Goal: Task Accomplishment & Management: Manage account settings

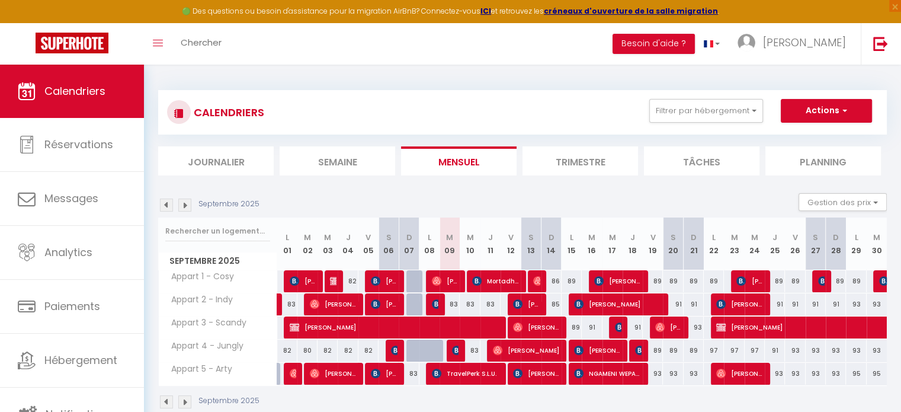
click at [478, 291] on tbody "Appart 1 - Cosy 91 [PERSON_NAME] 84 [PERSON_NAME] 82 85 [PERSON_NAME] 81 82" at bounding box center [523, 326] width 728 height 115
click at [737, 187] on section "Septembre 2025 Gestion des prix Nb Nuits minimum Règles Disponibilité Septembre…" at bounding box center [522, 300] width 728 height 239
click at [704, 187] on section "Septembre 2025 Gestion des prix Nb Nuits minimum Règles Disponibilité Septembre…" at bounding box center [522, 300] width 728 height 239
click at [510, 190] on section "Septembre 2025 Gestion des prix Nb Nuits minimum Règles Disponibilité Septembre…" at bounding box center [522, 300] width 728 height 239
click at [568, 183] on section "Septembre 2025 Gestion des prix Nb Nuits minimum Règles Disponibilité Septembre…" at bounding box center [522, 300] width 728 height 239
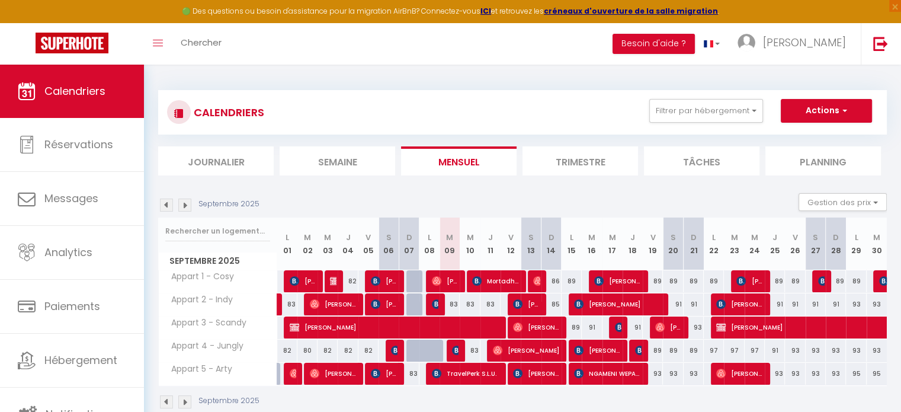
click at [544, 191] on section "Septembre 2025 Gestion des prix Nb Nuits minimum Règles Disponibilité Septembre…" at bounding box center [522, 300] width 728 height 239
click at [544, 193] on div "Septembre 2025 Gestion des prix Nb Nuits minimum Règles Disponibilité" at bounding box center [522, 205] width 728 height 24
click at [573, 193] on div "Septembre 2025 Gestion des prix Nb Nuits minimum Règles Disponibilité" at bounding box center [522, 205] width 728 height 24
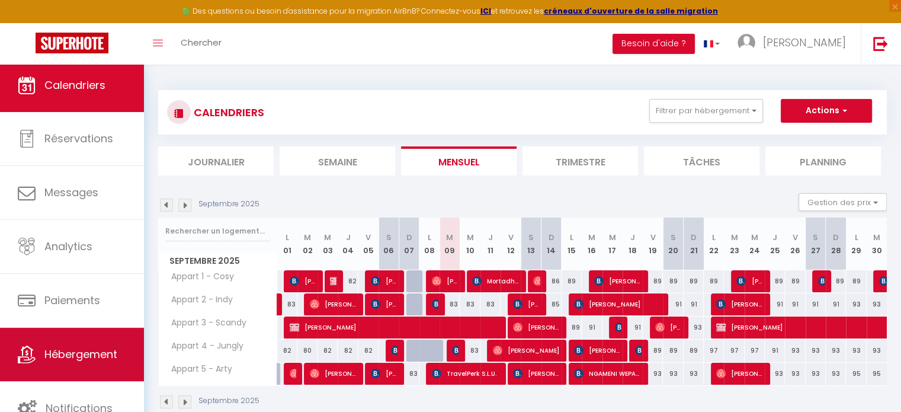
scroll to position [3, 0]
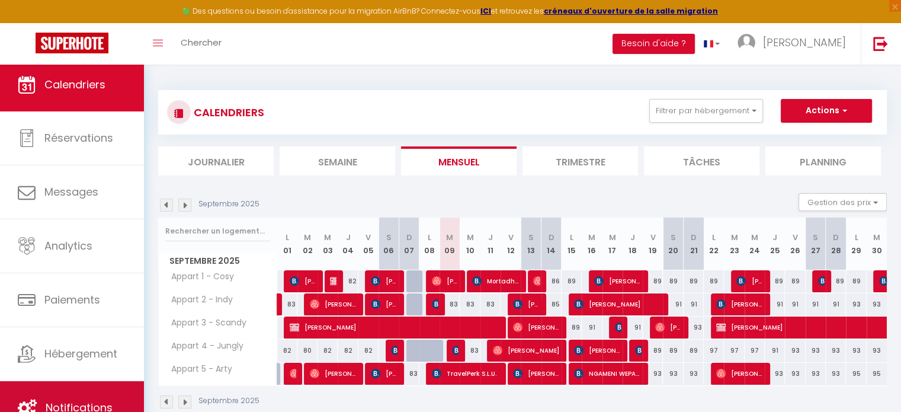
click at [63, 396] on link "Notifications" at bounding box center [72, 407] width 144 height 53
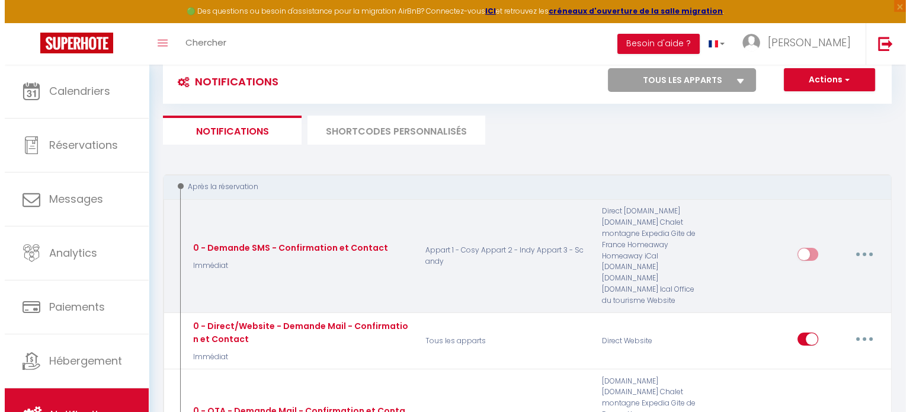
scroll to position [59, 0]
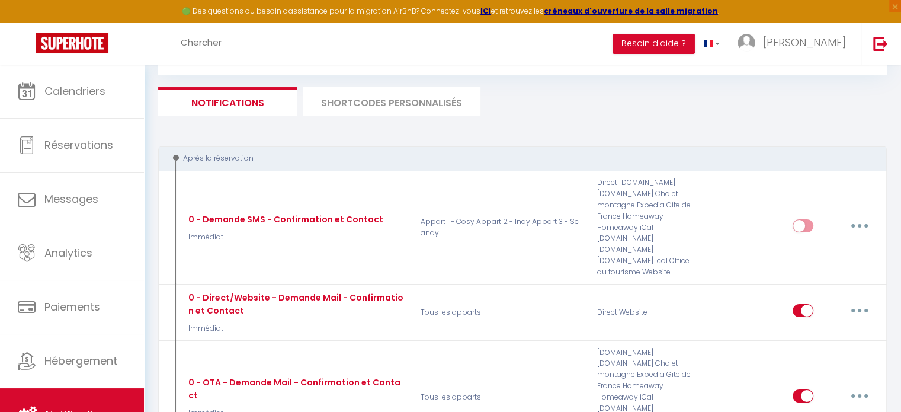
click at [412, 100] on li "SHORTCODES PERSONNALISÉS" at bounding box center [392, 101] width 178 height 29
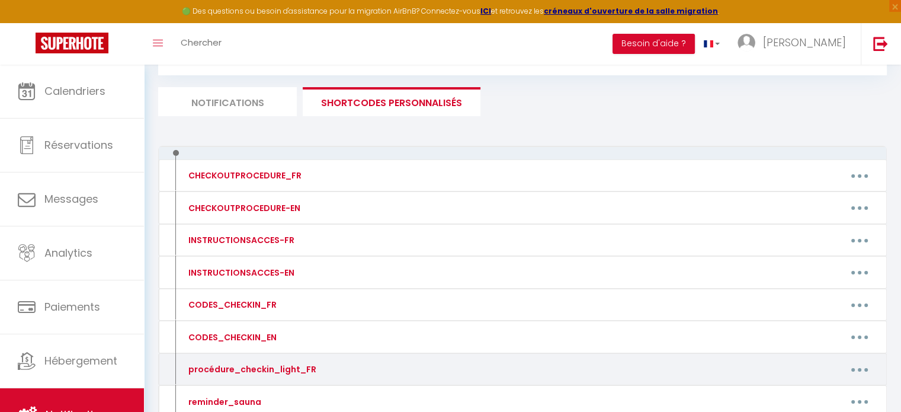
click at [853, 365] on button "button" at bounding box center [859, 368] width 33 height 19
click at [807, 393] on link "Editer" at bounding box center [829, 396] width 88 height 20
type input "procédure_checkin_light_FR"
type textarea "procédure_checkin_light_FR"
type textarea "Voici la procédure d'arrivée simplifiée dans votre appartement "Cosy" (Durée: 2…"
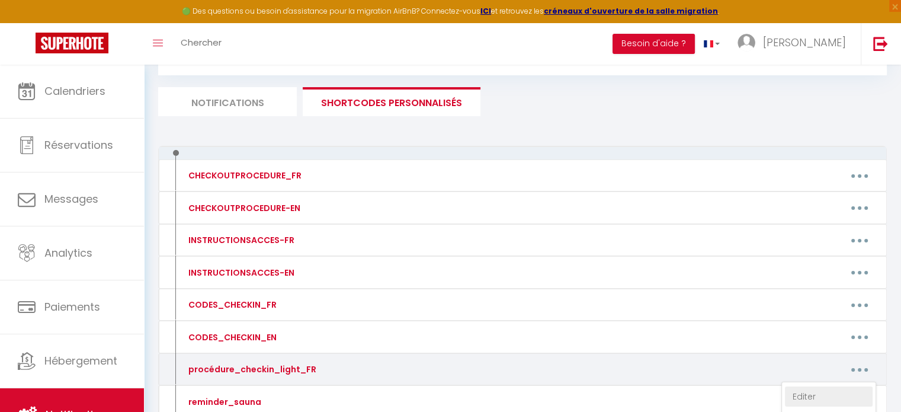
type textarea "Voici la procédure d'arrivée simplifiée dans votre appartement "Indy" (Durée: 2…"
type textarea "Voici la procédure d'arrivée simplifiée dans votre appartement "Scandy" (Durée:…"
type textarea "Voici la procédure d'arrivée simplifiée dans votre appartement "Jungly" (Durée:…"
type textarea "Voici la procédure d'arrivée simplifiée dans votre appartement "Arty" (Durée: 2…"
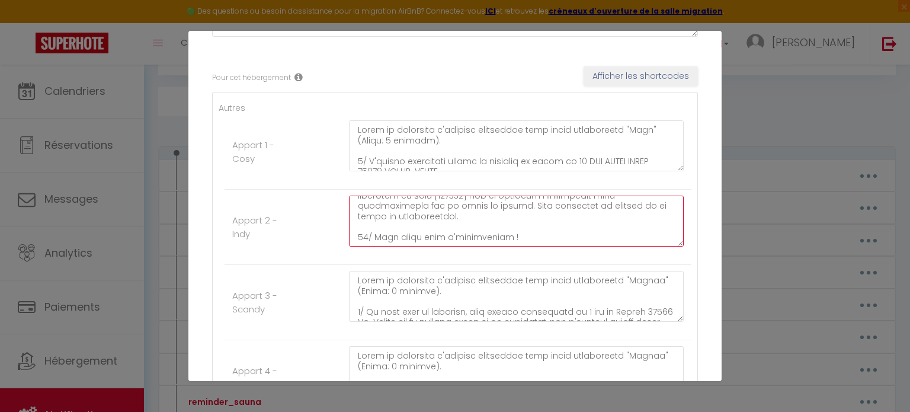
scroll to position [370, 0]
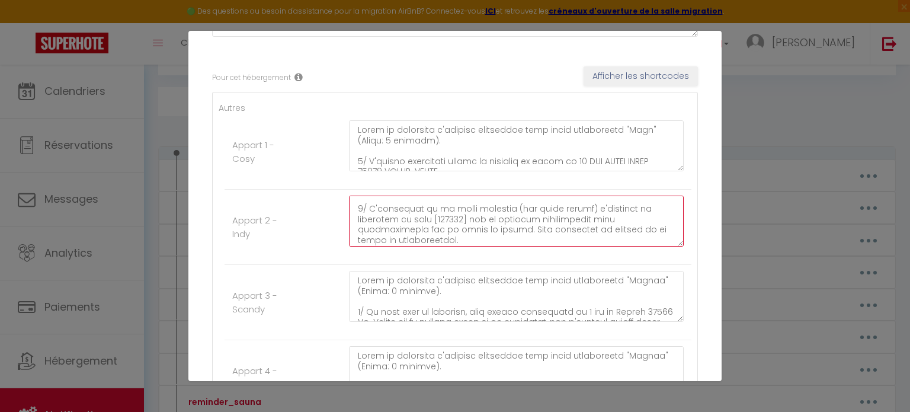
click at [467, 219] on textarea at bounding box center [516, 220] width 335 height 51
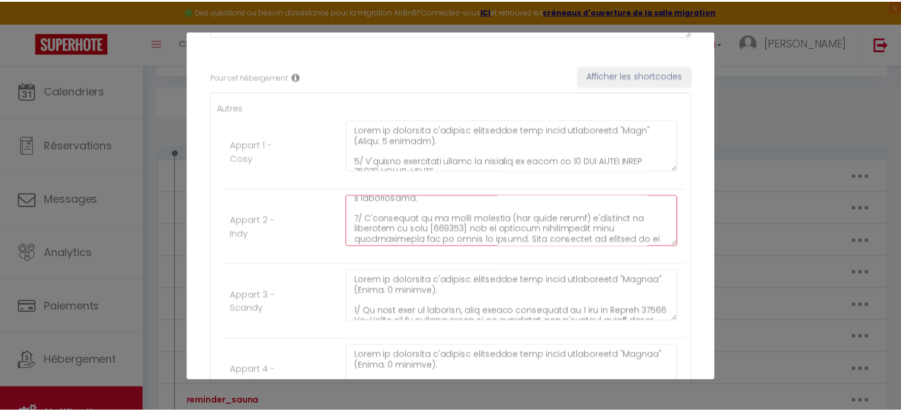
scroll to position [383, 0]
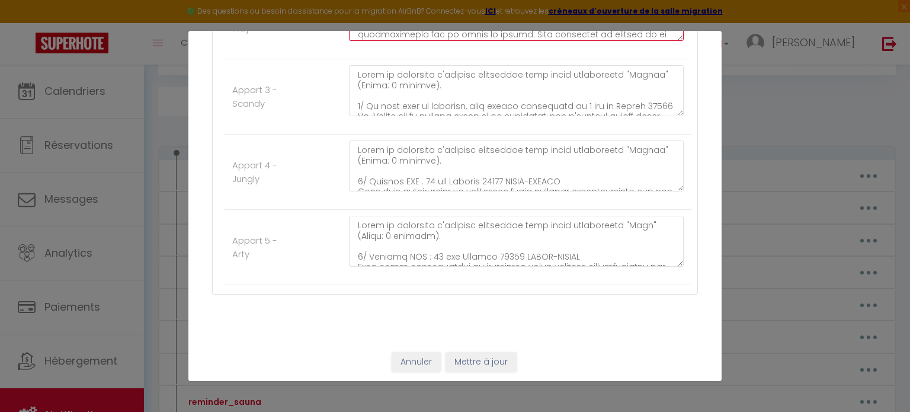
type textarea "Voici la procédure d'arrivée simplifiée dans votre appartement "Indy" (Durée: 2…"
click at [490, 362] on button "Mettre à jour" at bounding box center [480, 362] width 71 height 20
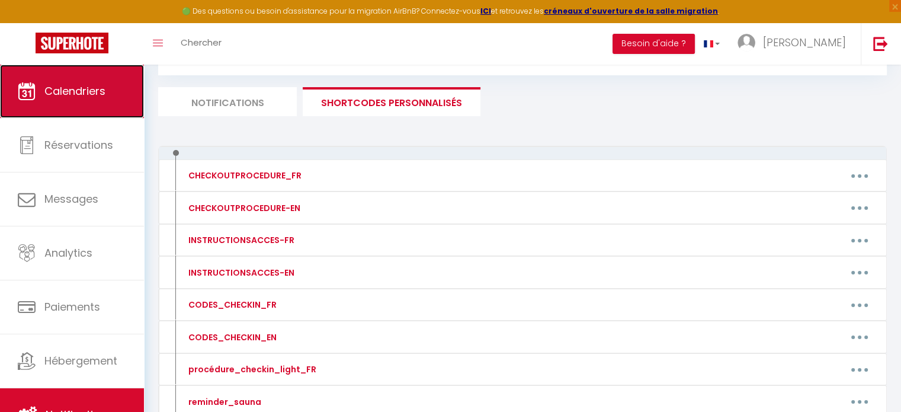
click at [107, 79] on link "Calendriers" at bounding box center [72, 91] width 144 height 53
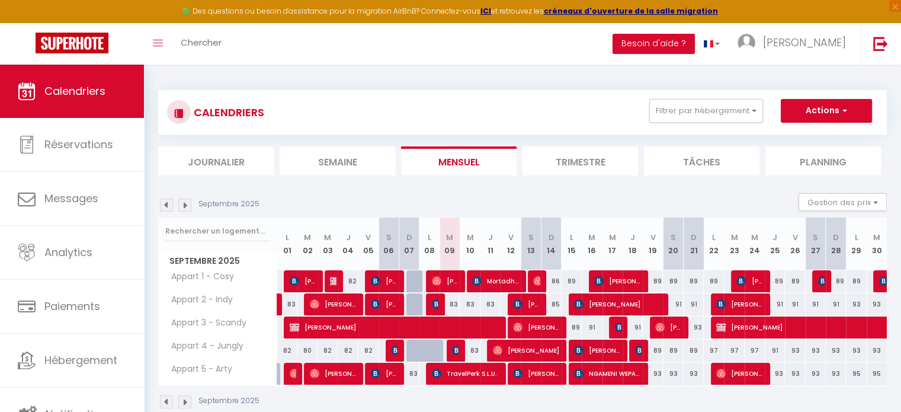
click at [474, 303] on div "83" at bounding box center [470, 304] width 20 height 22
type input "83"
type input "Mer 10 Septembre 2025"
type input "Jeu 11 Septembre 2025"
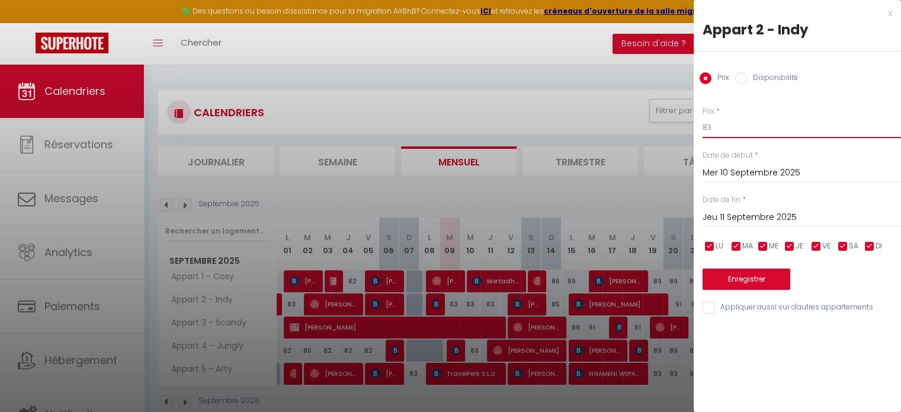
click at [741, 131] on input "83" at bounding box center [801, 127] width 198 height 21
type input "89"
click at [737, 277] on button "Enregistrer" at bounding box center [746, 278] width 88 height 21
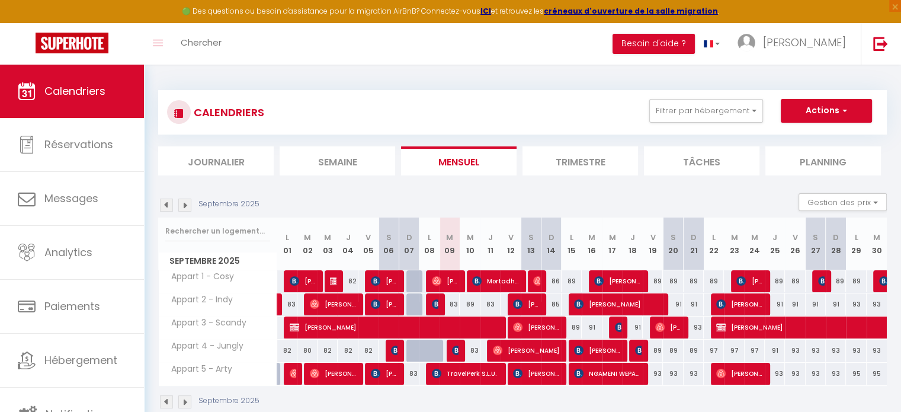
click at [471, 304] on div "89" at bounding box center [470, 304] width 20 height 22
type input "89"
type input "Mer 10 Septembre 2025"
type input "Jeu 11 Septembre 2025"
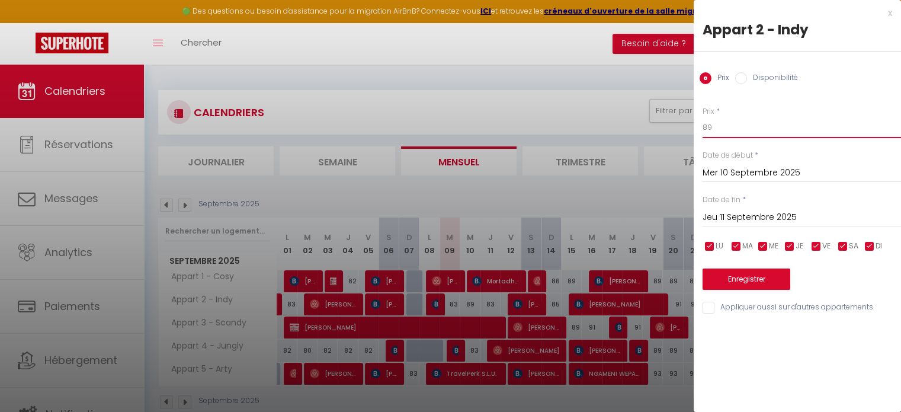
click at [725, 131] on input "89" at bounding box center [801, 127] width 198 height 21
type input "8"
type input "91"
click at [746, 278] on button "Enregistrer" at bounding box center [746, 278] width 88 height 21
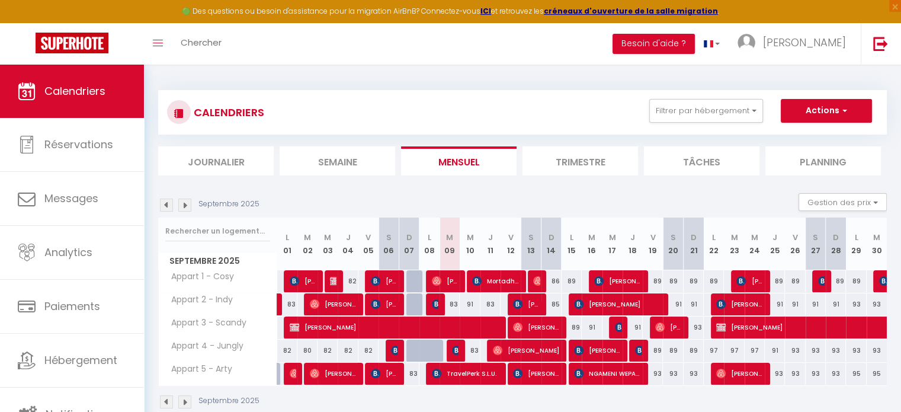
click at [468, 304] on div "91" at bounding box center [470, 304] width 20 height 22
type input "91"
select select "1"
type input "Mer 10 Septembre 2025"
type input "Jeu 11 Septembre 2025"
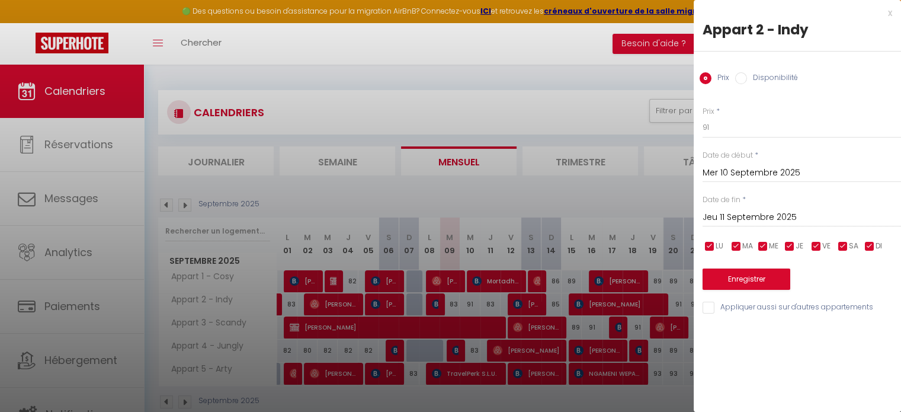
click at [754, 75] on label "Disponibilité" at bounding box center [772, 78] width 51 height 13
click at [747, 75] on input "Disponibilité" at bounding box center [741, 78] width 12 height 12
radio input "true"
radio input "false"
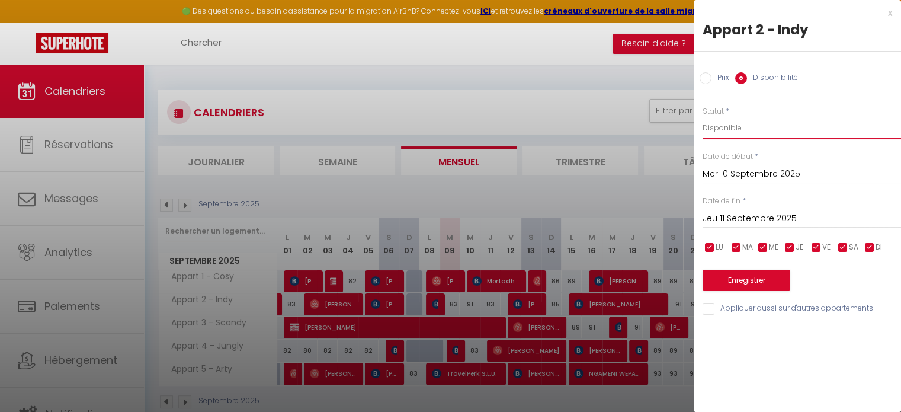
click at [746, 132] on select "Disponible Indisponible" at bounding box center [801, 128] width 198 height 23
select select "0"
click at [702, 117] on select "Disponible Indisponible" at bounding box center [801, 128] width 198 height 23
click at [761, 279] on button "Enregistrer" at bounding box center [746, 279] width 88 height 21
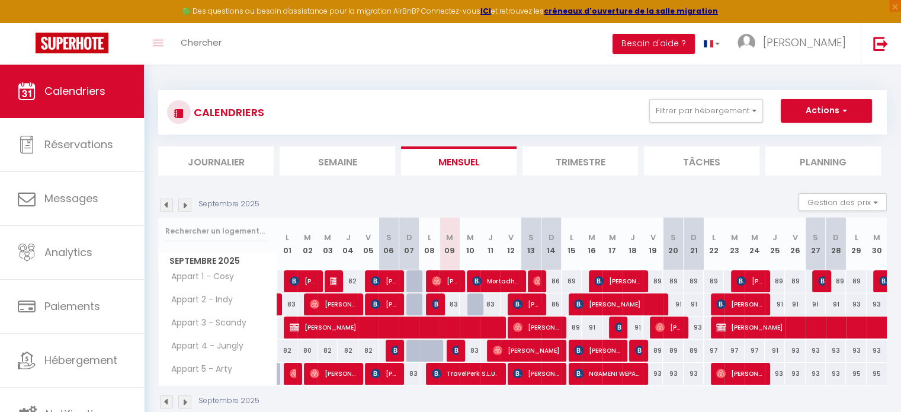
click at [474, 300] on div at bounding box center [477, 304] width 20 height 23
select select "1"
type input "Mer 10 Septembre 2025"
type input "Jeu 11 Septembre 2025"
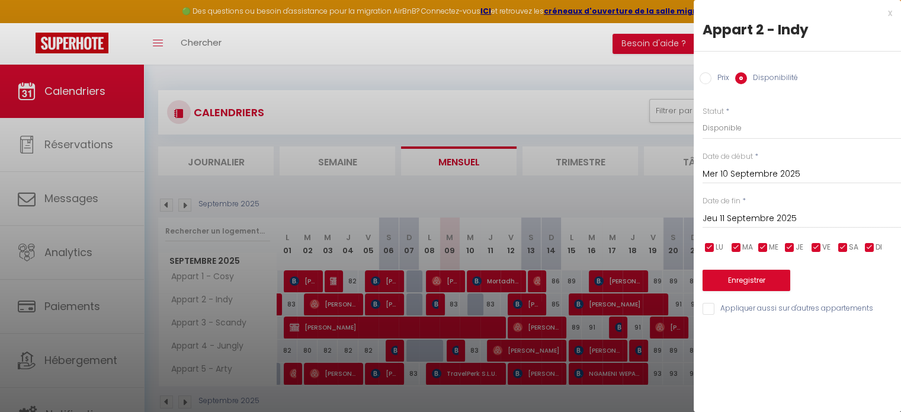
click at [889, 12] on div "x" at bounding box center [792, 13] width 198 height 14
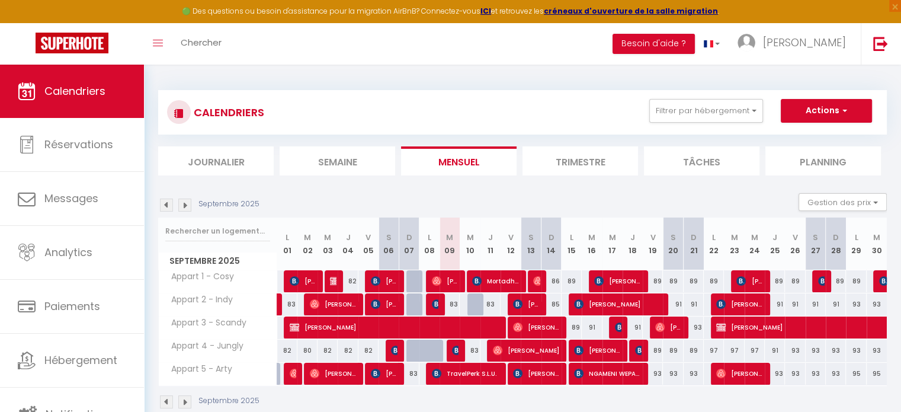
click at [183, 203] on img at bounding box center [184, 204] width 13 height 13
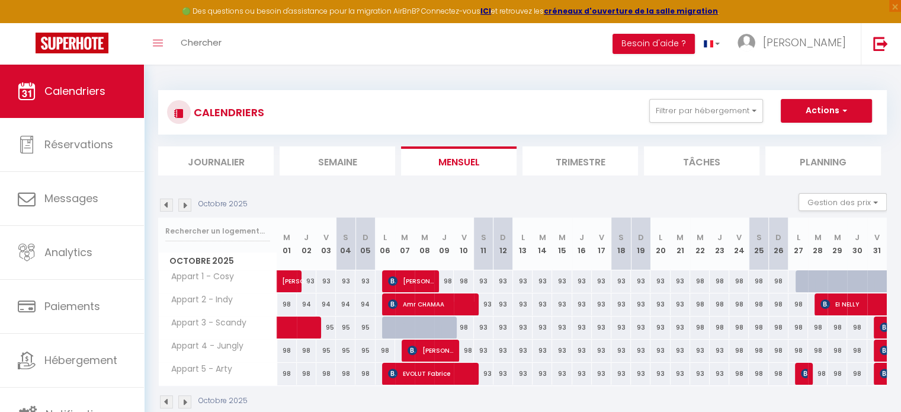
click at [168, 205] on img at bounding box center [166, 204] width 13 height 13
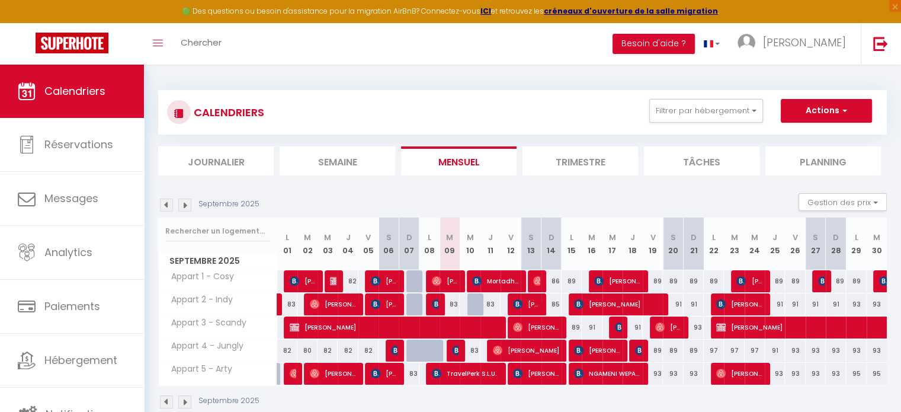
click at [716, 279] on div "89" at bounding box center [714, 281] width 20 height 22
type input "89"
select select "1"
type input "Lun 22 Septembre 2025"
type input "Mar 23 Septembre 2025"
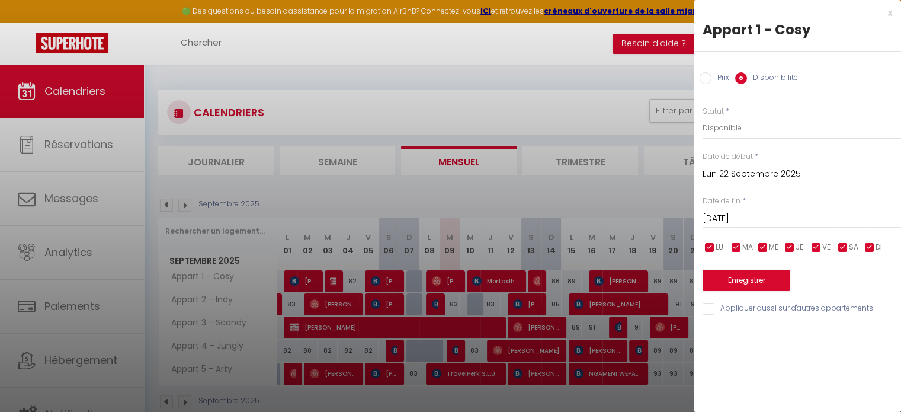
click at [718, 75] on label "Prix" at bounding box center [720, 78] width 18 height 13
click at [711, 75] on input "Prix" at bounding box center [705, 78] width 12 height 12
radio input "true"
radio input "false"
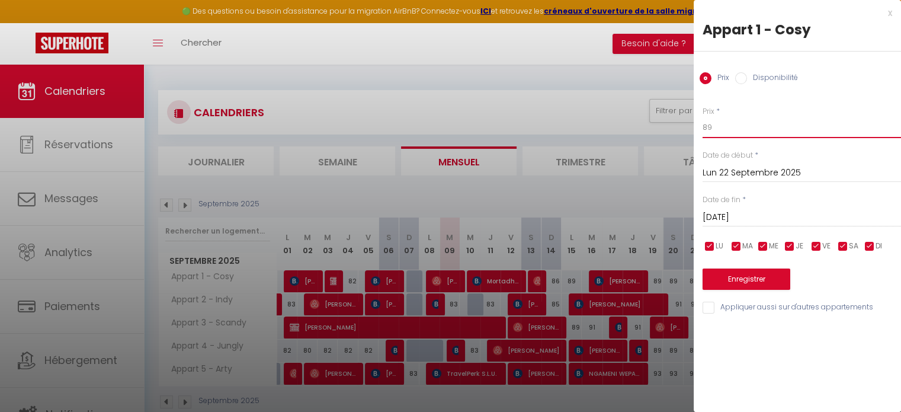
drag, startPoint x: 729, startPoint y: 127, endPoint x: 593, endPoint y: 122, distance: 136.3
click at [593, 125] on body "🟢 Des questions ou besoin d'assistance pour la migration AirBnB? Connectez-vous…" at bounding box center [450, 271] width 901 height 412
type input "93"
click at [794, 215] on input "Mar 23 Septembre 2025" at bounding box center [801, 217] width 198 height 15
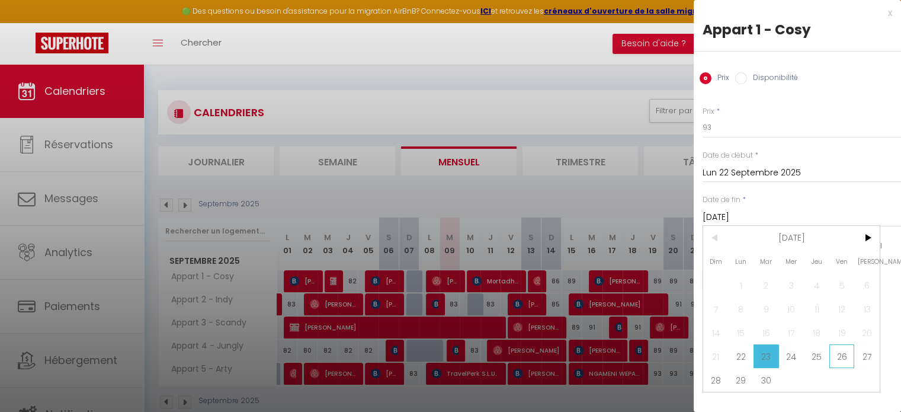
click at [839, 354] on span "26" at bounding box center [841, 356] width 25 height 24
type input "Ven 26 Septembre 2025"
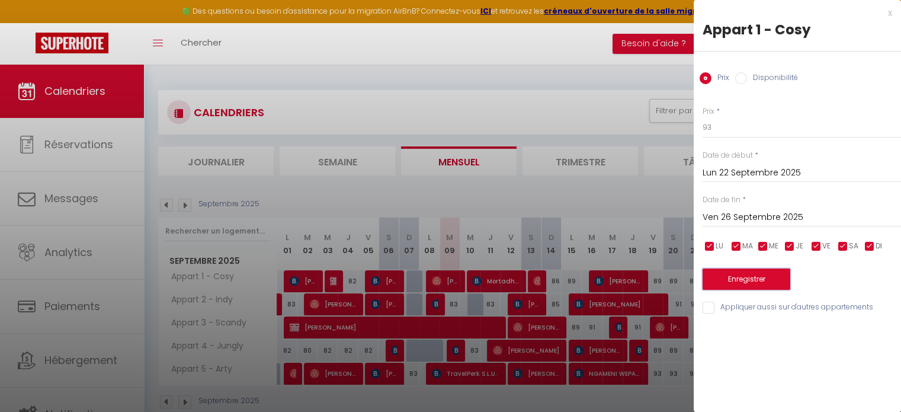
click at [759, 274] on button "Enregistrer" at bounding box center [746, 278] width 88 height 21
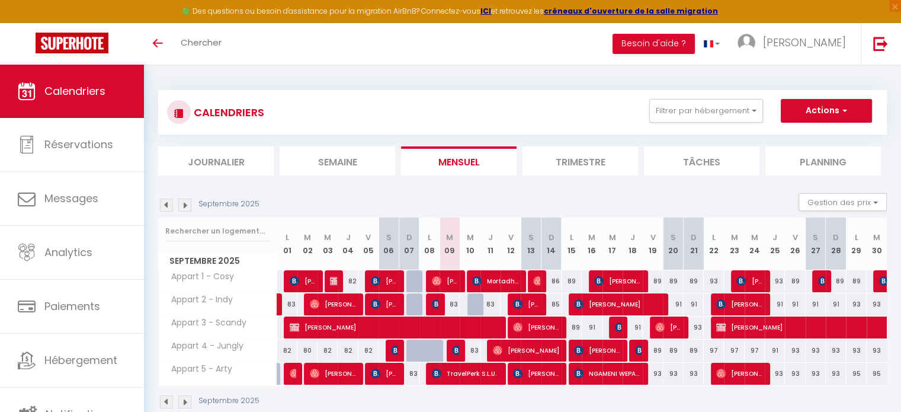
click at [185, 206] on img at bounding box center [184, 204] width 13 height 13
click at [183, 204] on img at bounding box center [184, 204] width 13 height 13
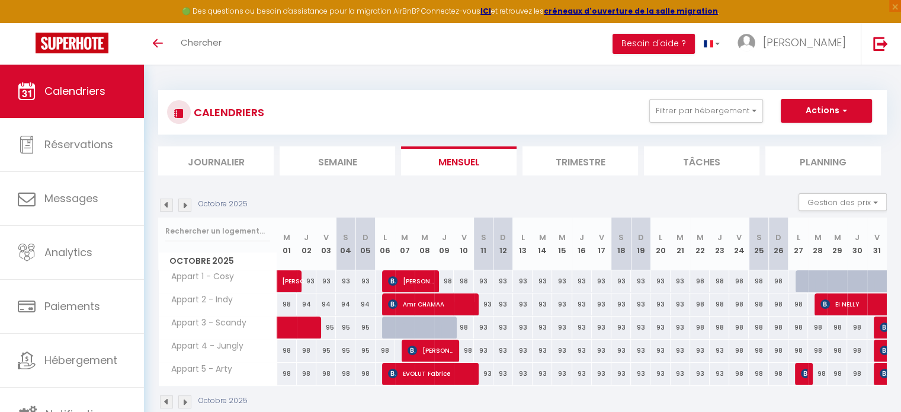
click at [168, 205] on img at bounding box center [166, 204] width 13 height 13
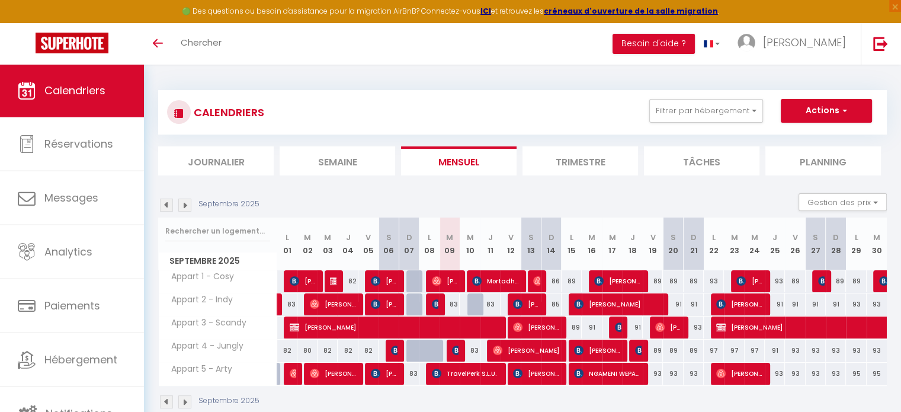
click at [187, 204] on img at bounding box center [184, 204] width 13 height 13
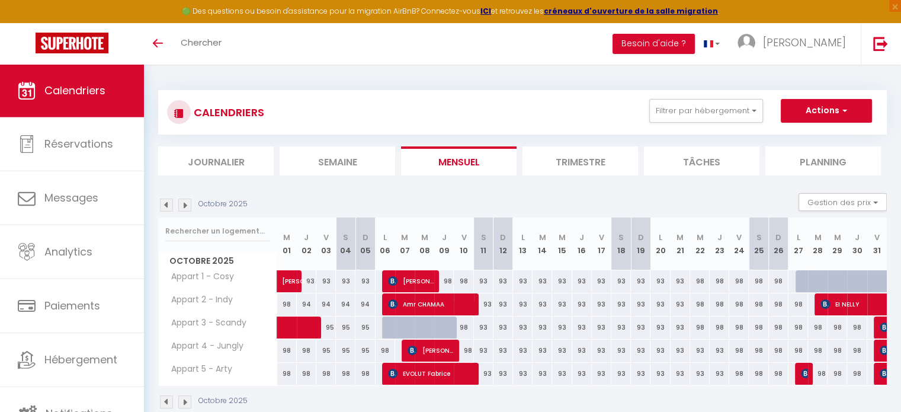
click at [163, 207] on img at bounding box center [166, 204] width 13 height 13
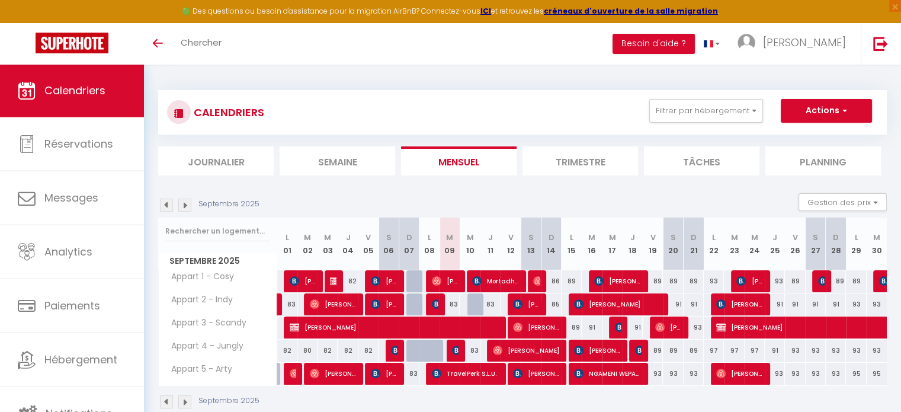
click at [475, 305] on div at bounding box center [477, 304] width 20 height 23
type input "91"
type input "Mer 10 Septembre 2025"
type input "Jeu 11 Septembre 2025"
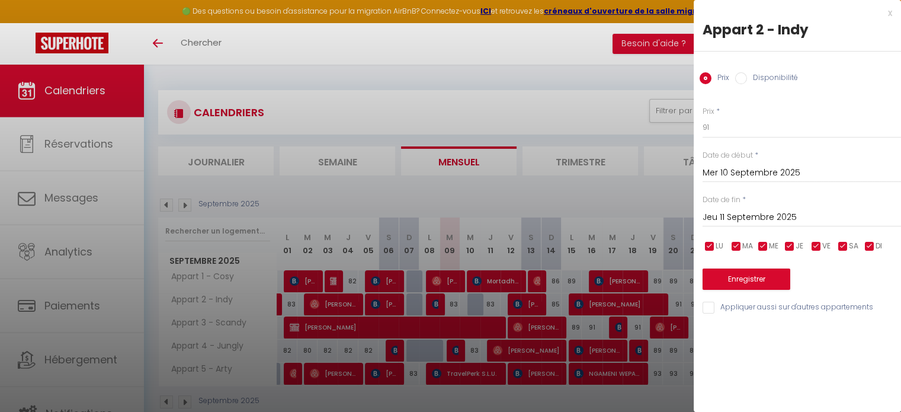
click at [777, 76] on label "Disponibilité" at bounding box center [772, 78] width 51 height 13
click at [747, 76] on input "Disponibilité" at bounding box center [741, 78] width 12 height 12
radio input "true"
radio input "false"
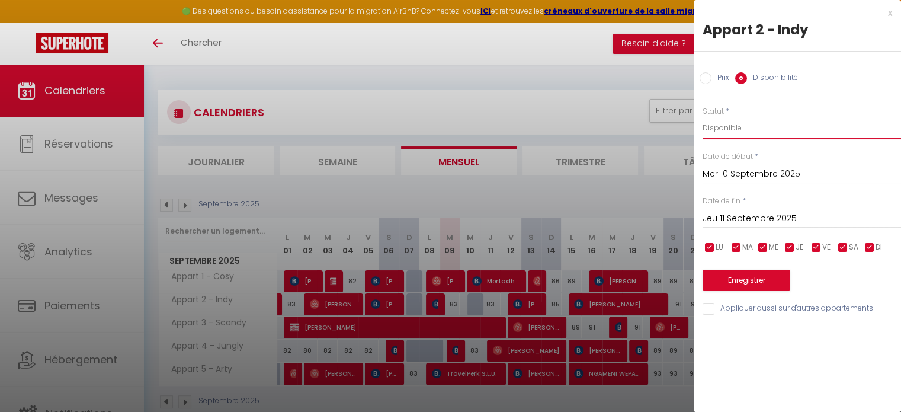
click at [747, 134] on select "Disponible Indisponible" at bounding box center [801, 128] width 198 height 23
click at [702, 117] on select "Disponible Indisponible" at bounding box center [801, 128] width 198 height 23
click at [721, 124] on select "Disponible Indisponible" at bounding box center [801, 128] width 198 height 23
select select "1"
click at [702, 117] on select "Disponible Indisponible" at bounding box center [801, 128] width 198 height 23
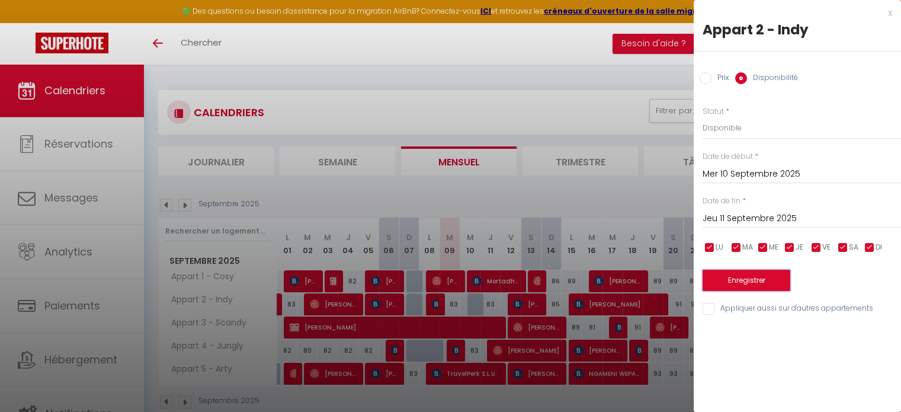
click at [736, 285] on button "Enregistrer" at bounding box center [746, 279] width 88 height 21
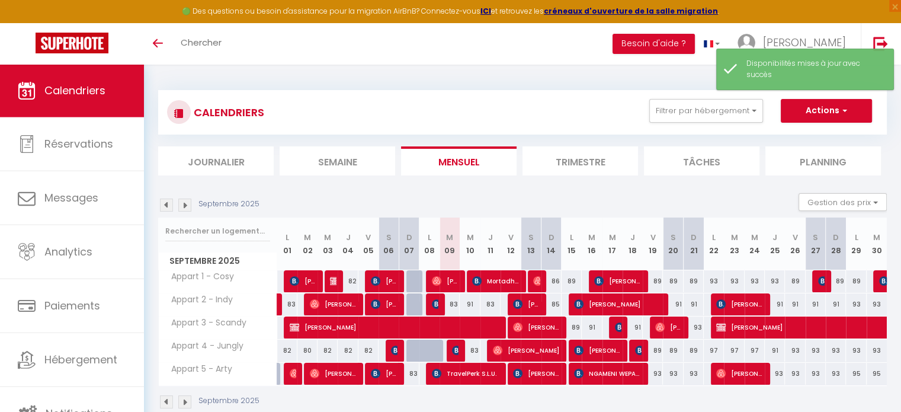
click at [471, 188] on section "Septembre 2025 Gestion des prix Nb Nuits minimum Règles Disponibilité Septembre…" at bounding box center [522, 300] width 728 height 239
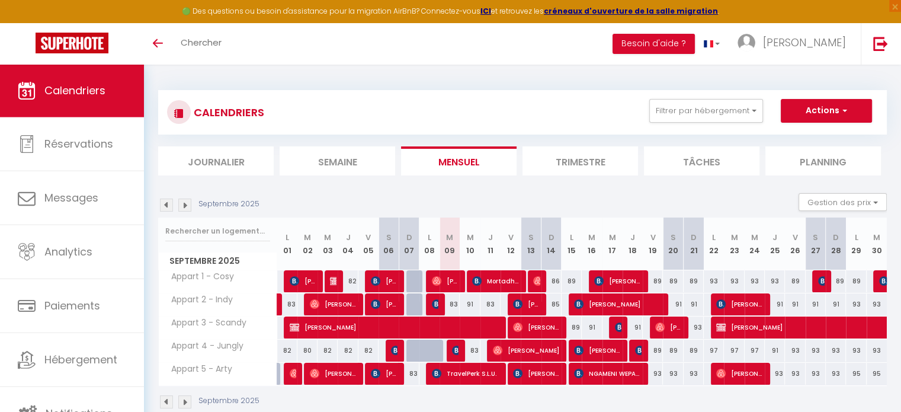
click at [484, 194] on div "Septembre 2025 Gestion des prix Nb Nuits minimum Règles Disponibilité" at bounding box center [522, 205] width 728 height 24
